Goal: Use online tool/utility: Utilize a website feature to perform a specific function

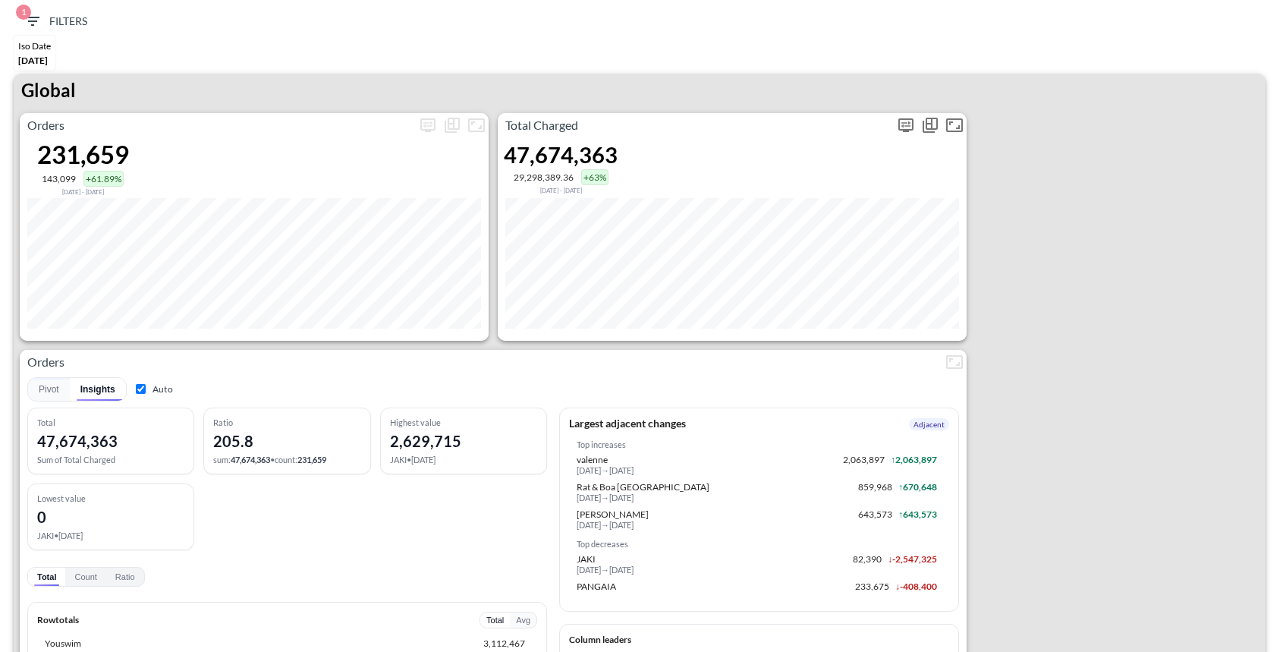
click at [904, 127] on icon "more" at bounding box center [906, 125] width 18 height 18
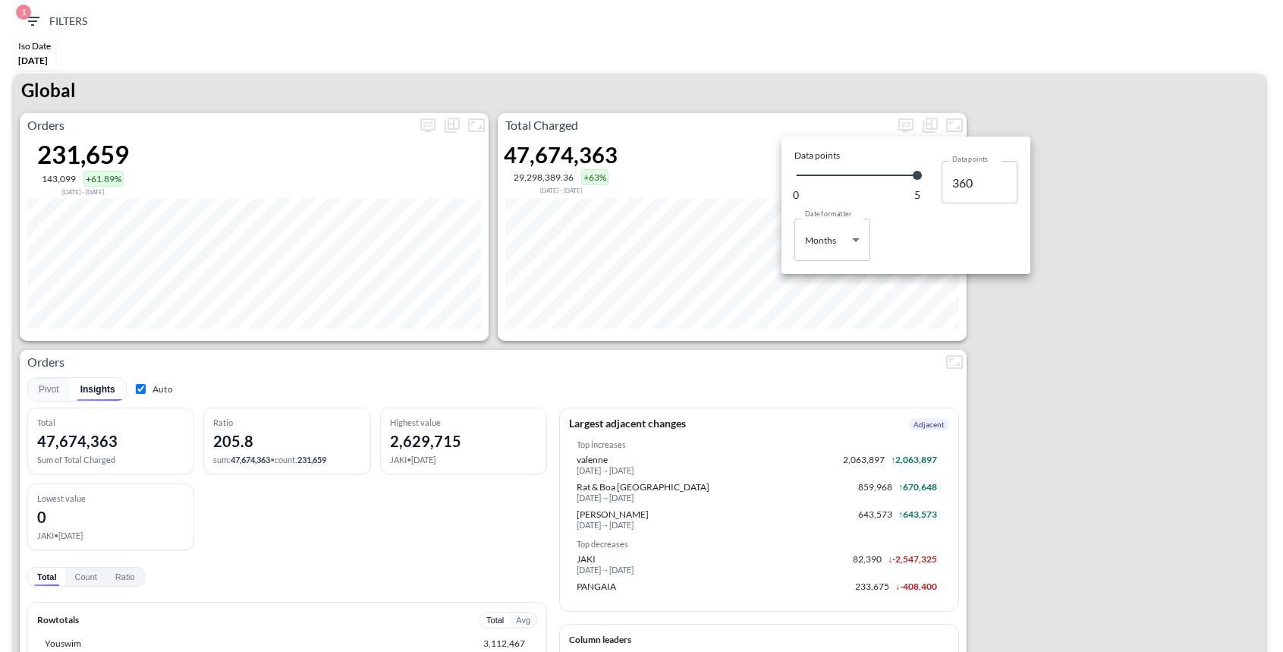
click at [843, 243] on body "BI.P.EYE, Interactive Analytics Dashboards 1 Filters Iso Date May 01, 2025 Glob…" at bounding box center [641, 326] width 1283 height 652
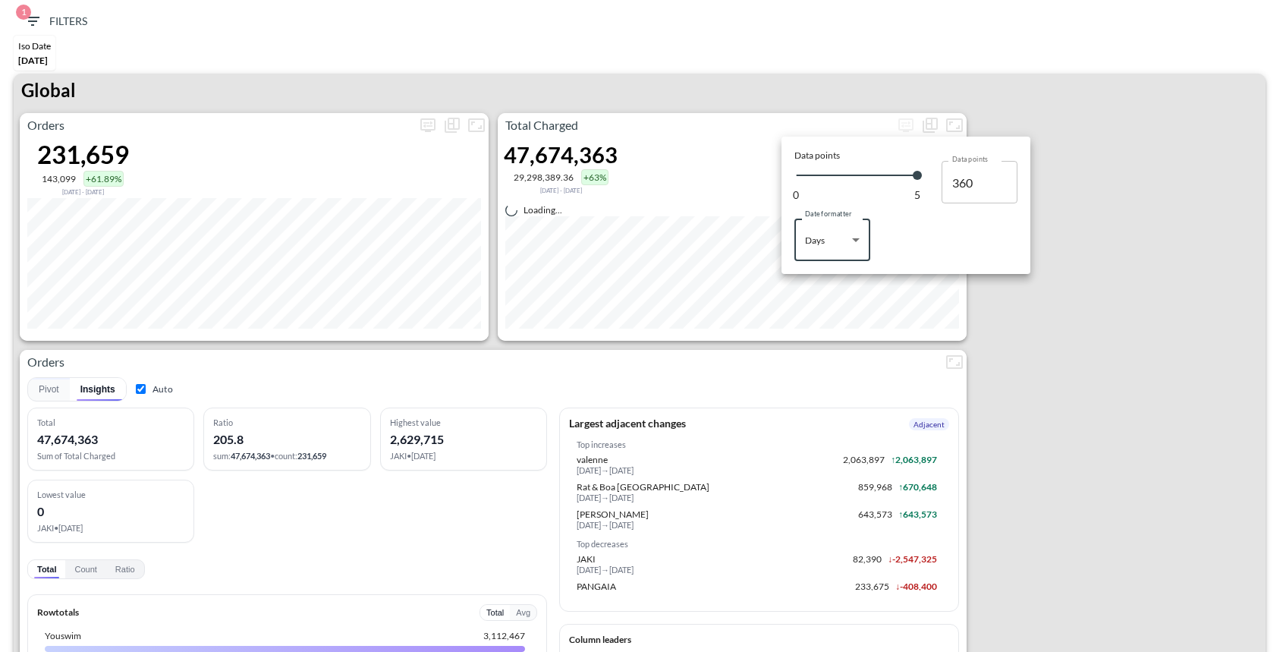
type input "Days"
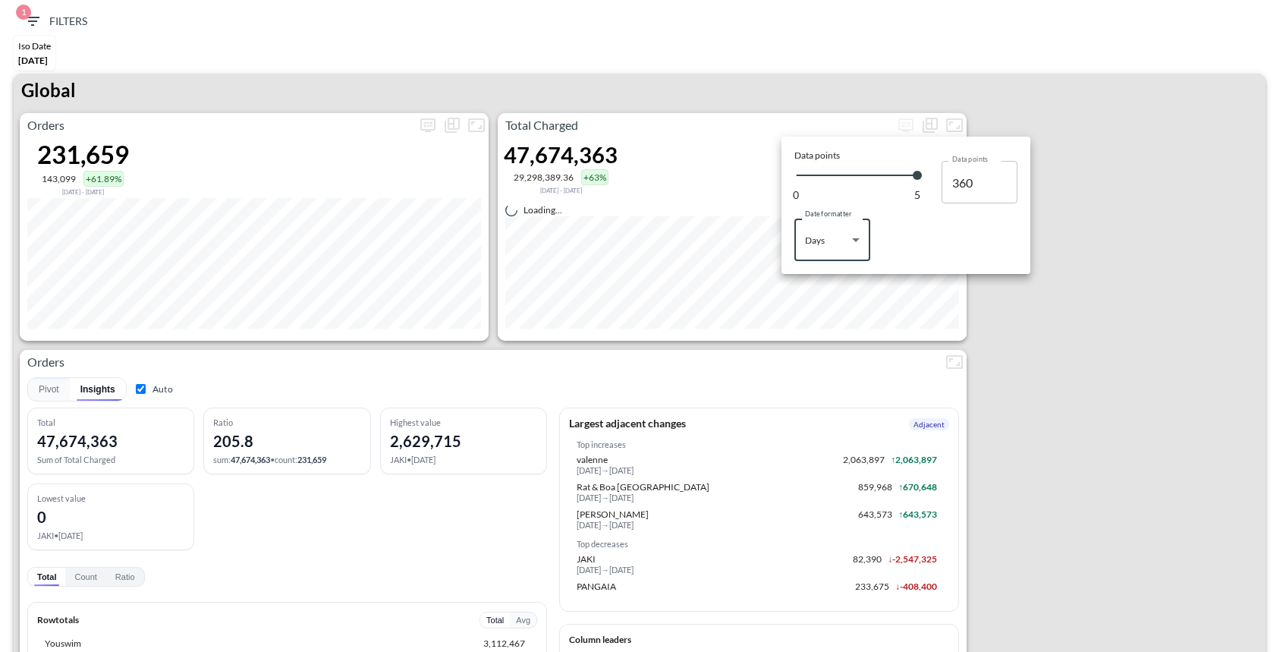
type input "145"
click at [998, 327] on div at bounding box center [641, 326] width 1283 height 652
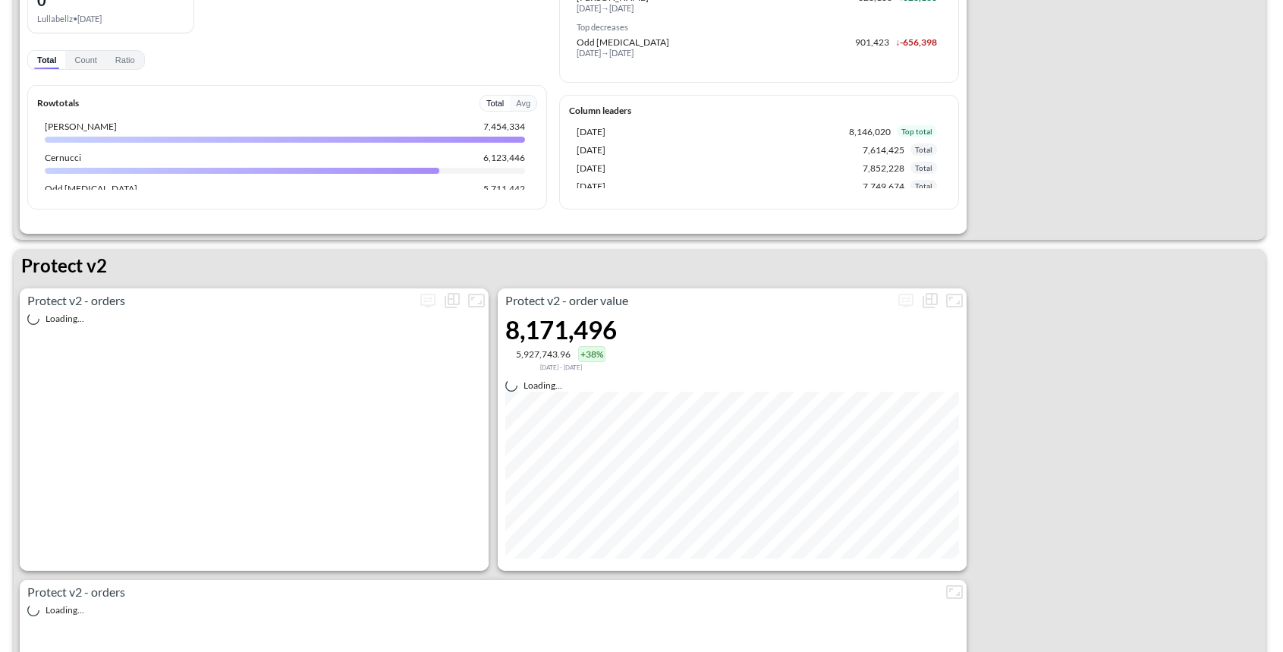
scroll to position [3115, 0]
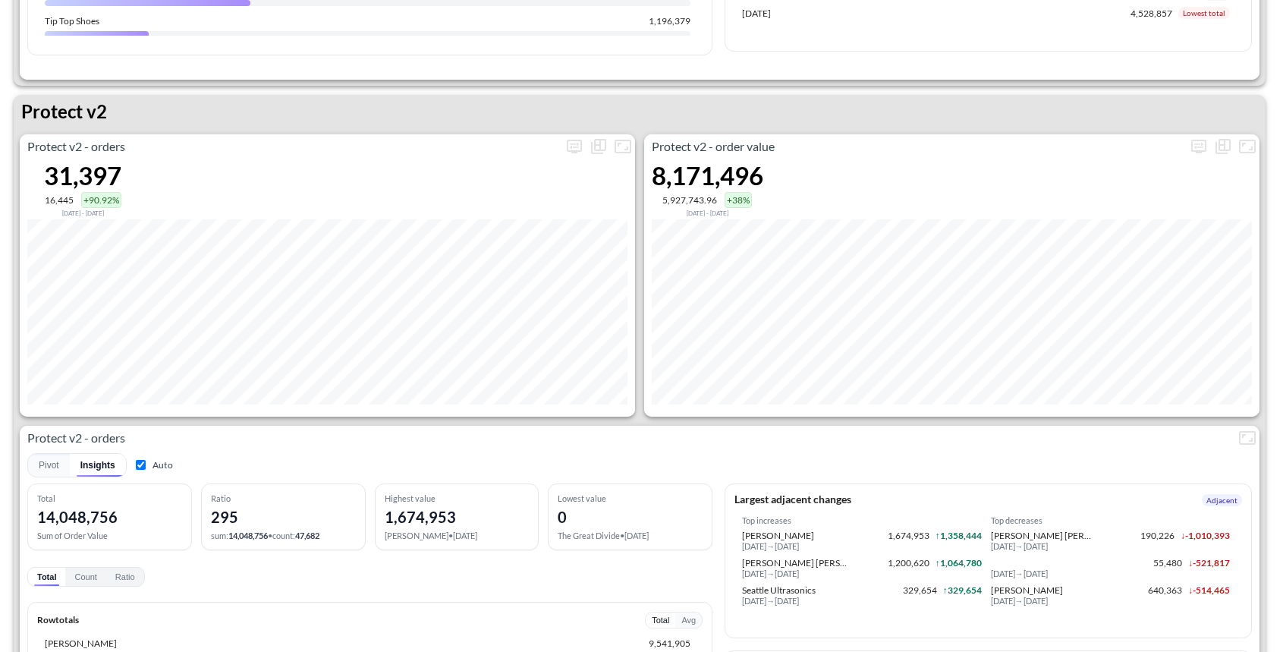
scroll to position [2714, 0]
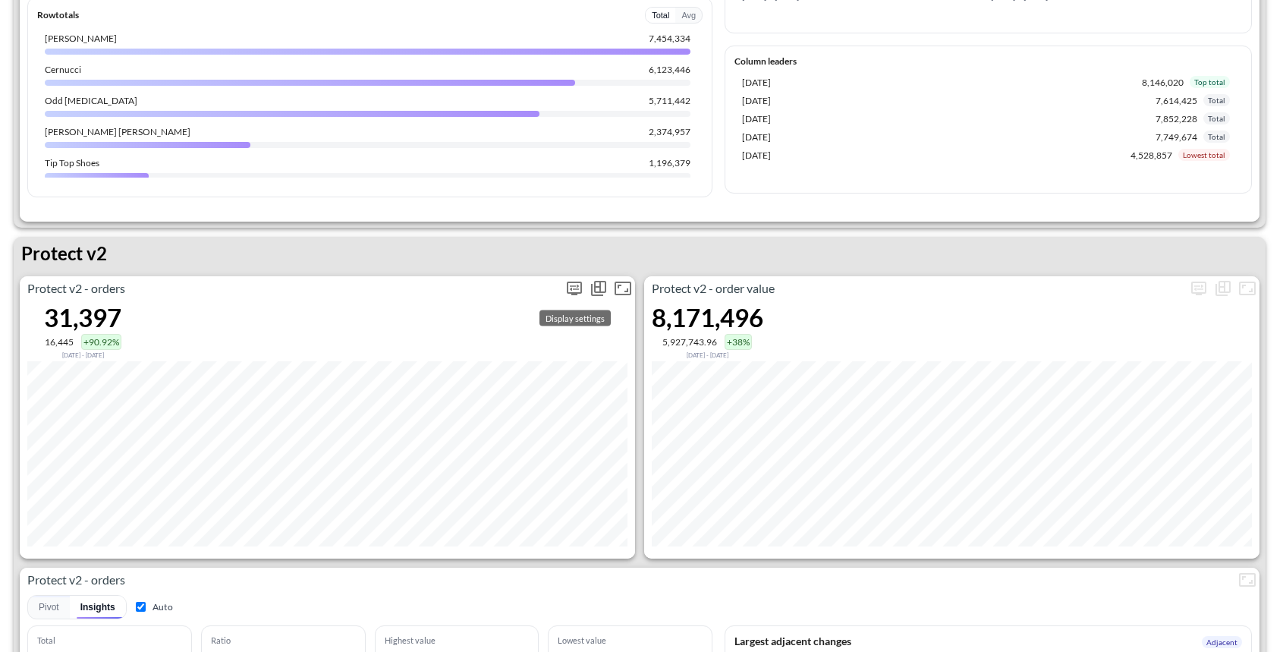
click at [574, 287] on icon "more" at bounding box center [574, 288] width 9 height 6
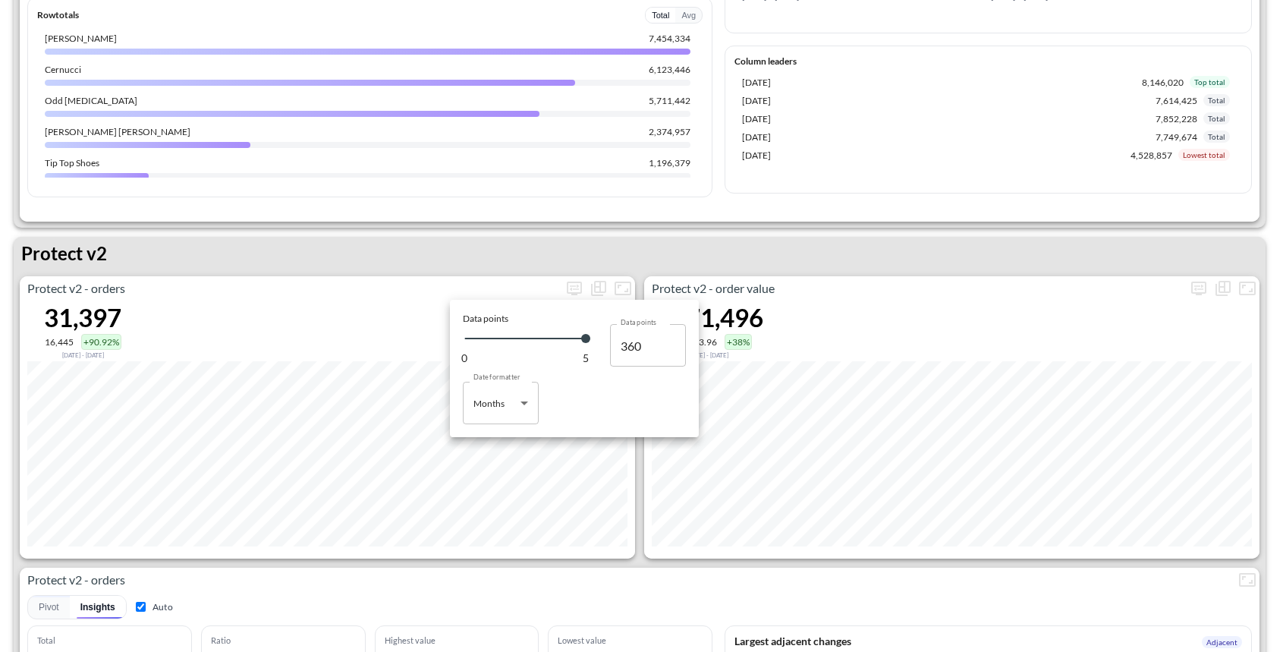
click at [524, 396] on body "BI.P.EYE, Interactive Analytics Dashboards 1 Filters Iso Date [DATE] Global Ord…" at bounding box center [641, 326] width 1283 height 652
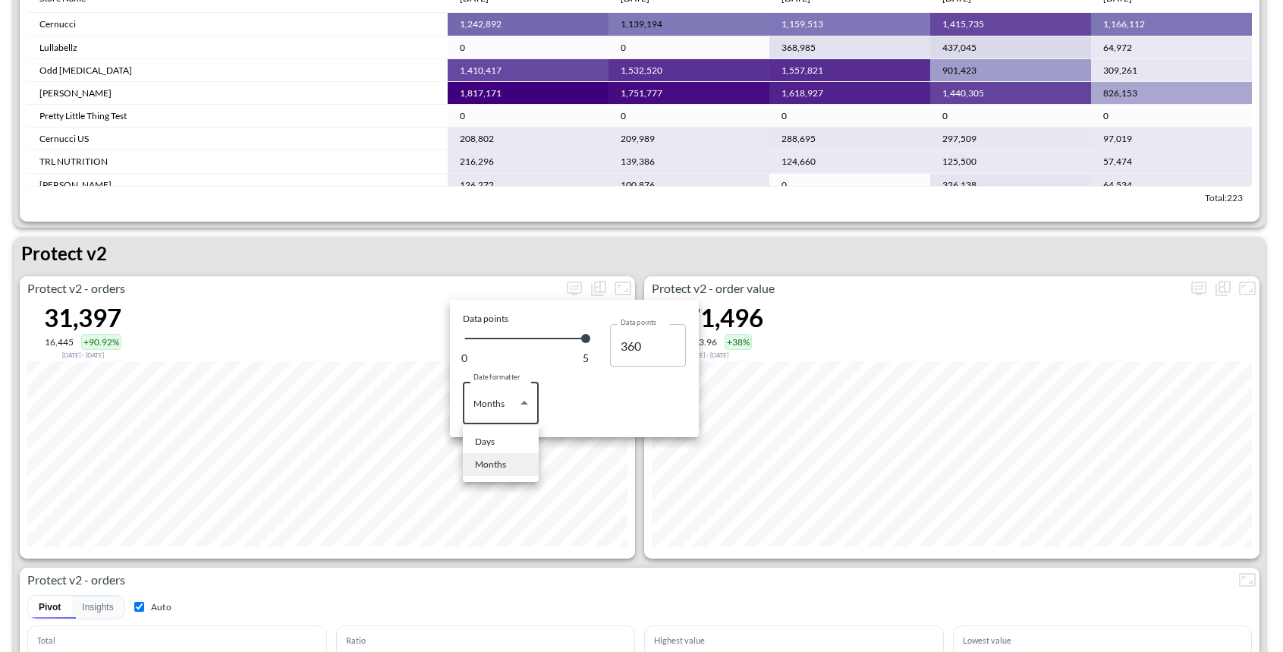
click at [498, 446] on li "Days" at bounding box center [501, 441] width 76 height 23
type input "Days"
type input "145"
click at [482, 596] on div at bounding box center [641, 326] width 1283 height 652
